Goal: Task Accomplishment & Management: Use online tool/utility

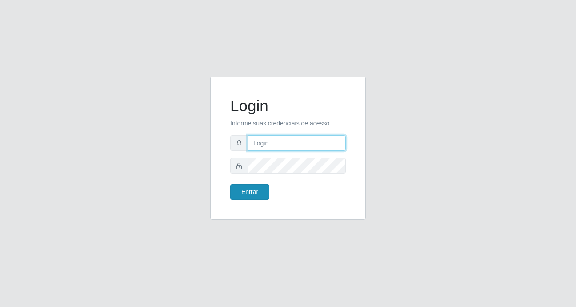
type input "Raissa@B9"
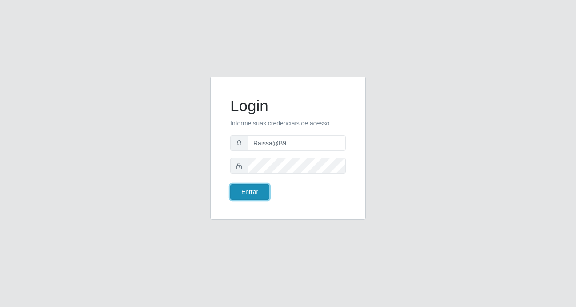
click at [254, 195] on button "Entrar" at bounding box center [249, 192] width 39 height 16
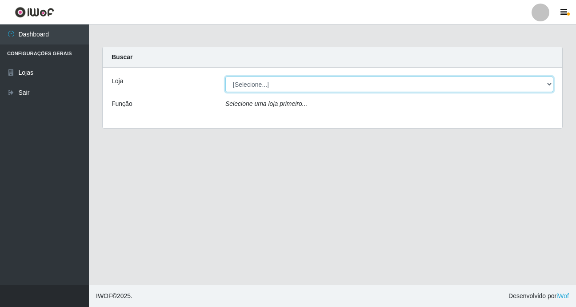
click at [550, 80] on select "[Selecione...] Bemais Supermercados - B9 Bessa" at bounding box center [390, 85] width 328 height 16
select select "410"
click at [226, 77] on select "[Selecione...] Bemais Supermercados - B9 Bessa" at bounding box center [390, 85] width 328 height 16
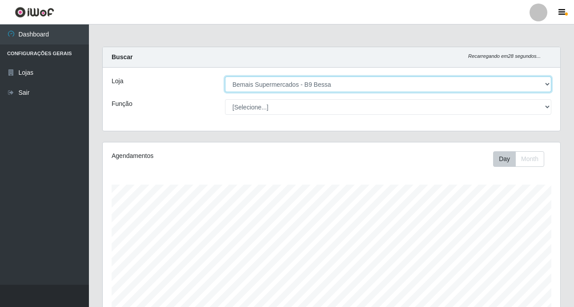
scroll to position [185, 458]
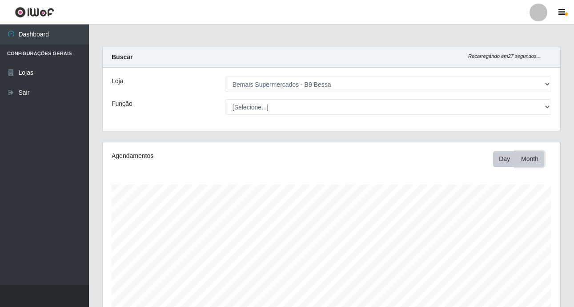
click at [529, 159] on button "Month" at bounding box center [530, 159] width 29 height 16
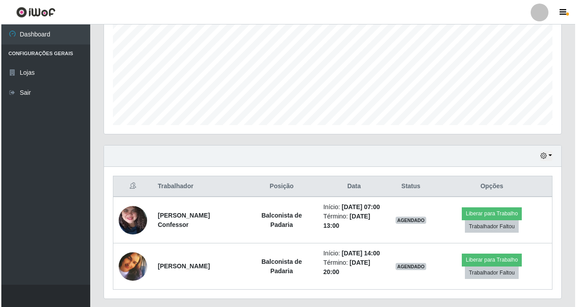
scroll to position [218, 0]
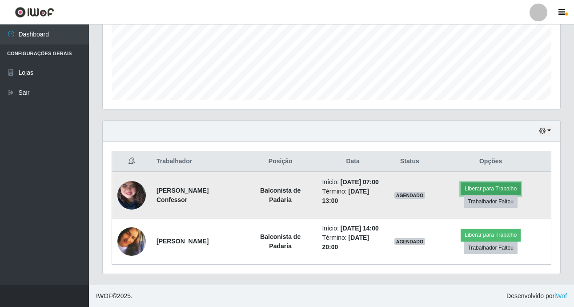
click at [495, 185] on button "Liberar para Trabalho" at bounding box center [491, 188] width 60 height 12
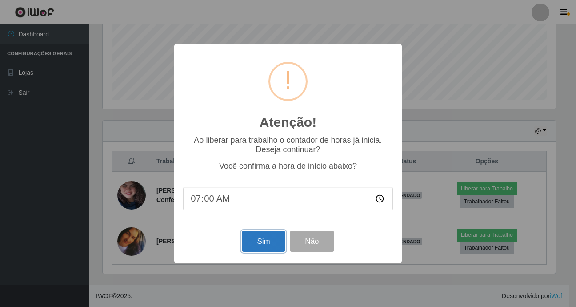
click at [261, 246] on button "Sim" at bounding box center [263, 241] width 43 height 21
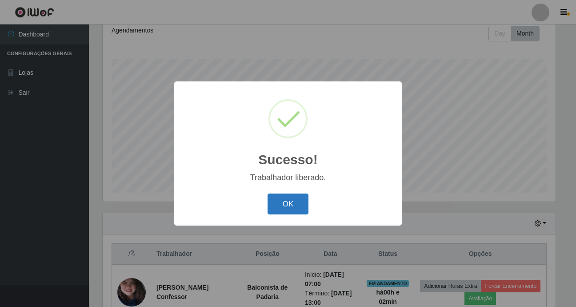
click at [290, 202] on button "OK" at bounding box center [288, 203] width 41 height 21
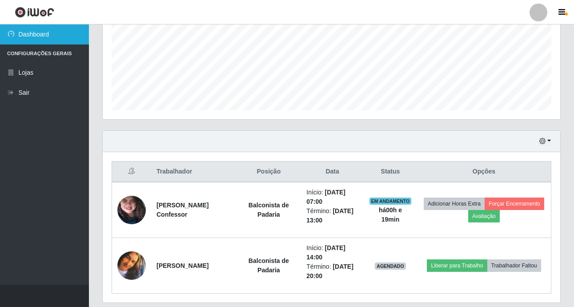
scroll to position [192, 0]
